Goal: Find specific page/section: Find specific page/section

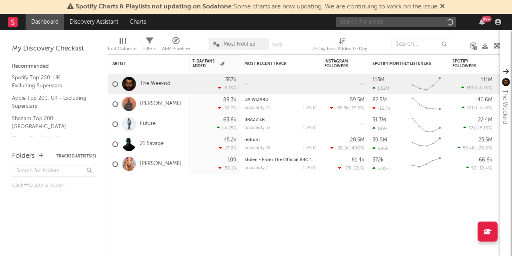
click at [388, 20] on input "text" at bounding box center [396, 22] width 120 height 10
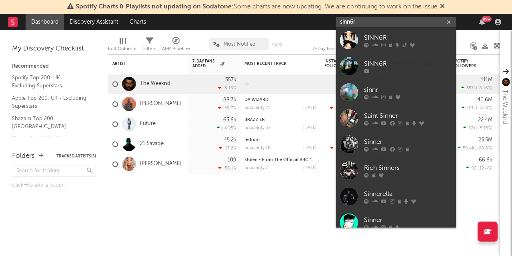
type input "sinn6r"
click at [390, 38] on div "SINN6R" at bounding box center [408, 38] width 88 height 10
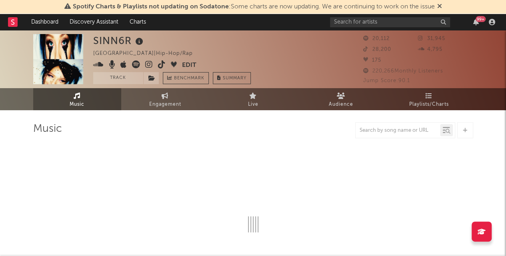
select select "6m"
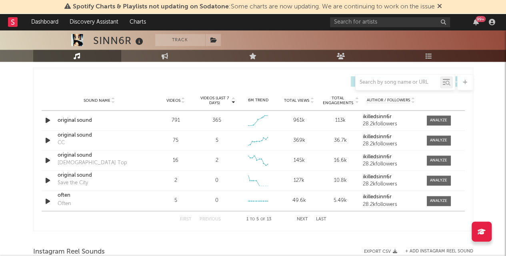
scroll to position [557, 0]
click at [300, 219] on button "Next" at bounding box center [302, 218] width 11 height 4
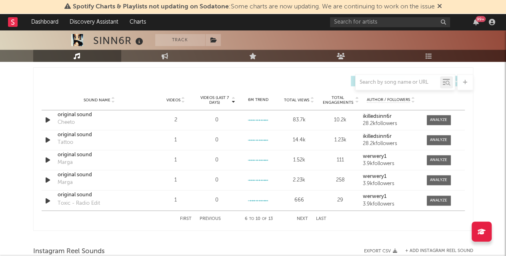
click at [300, 219] on button "Next" at bounding box center [302, 218] width 11 height 4
